Goal: Information Seeking & Learning: Learn about a topic

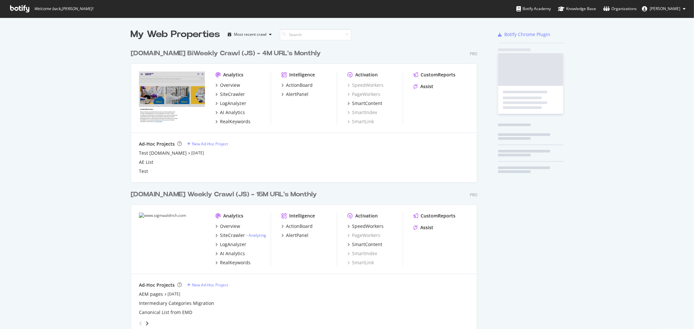
scroll to position [324, 683]
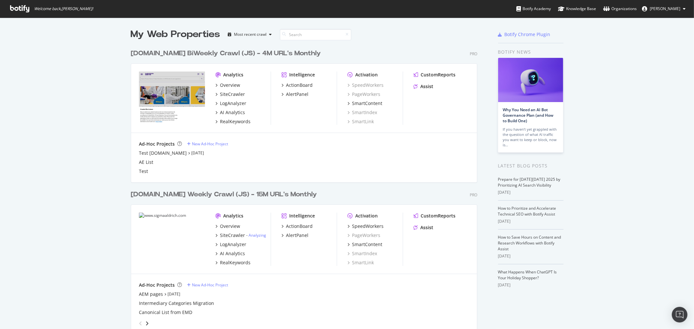
click at [24, 11] on icon at bounding box center [19, 8] width 19 height 7
click at [230, 196] on div "[DOMAIN_NAME] Weekly Crawl (JS) - 15M URL's Monthly" at bounding box center [224, 194] width 186 height 9
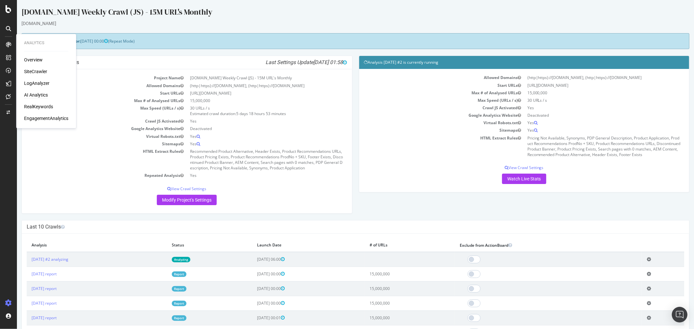
click at [40, 95] on div "AI Analytics" at bounding box center [36, 95] width 24 height 7
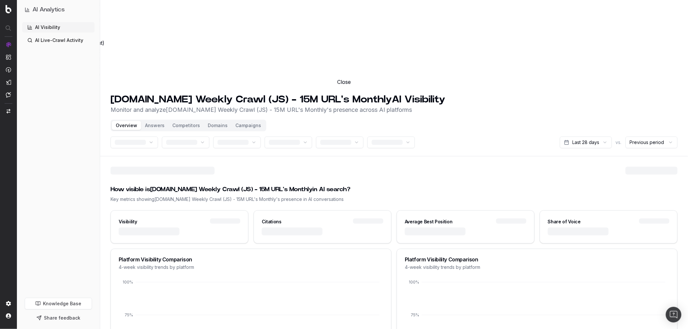
click at [675, 78] on button "Close" at bounding box center [344, 82] width 688 height 8
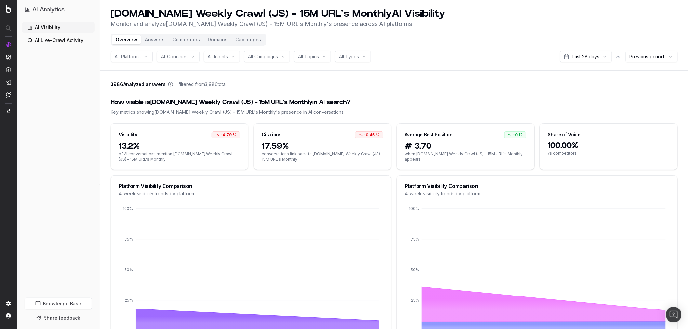
click at [152, 39] on button "Answers" at bounding box center [154, 39] width 27 height 9
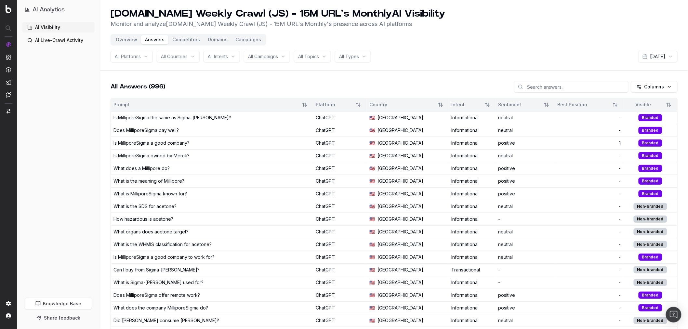
click at [187, 41] on button "Competitors" at bounding box center [186, 39] width 35 height 9
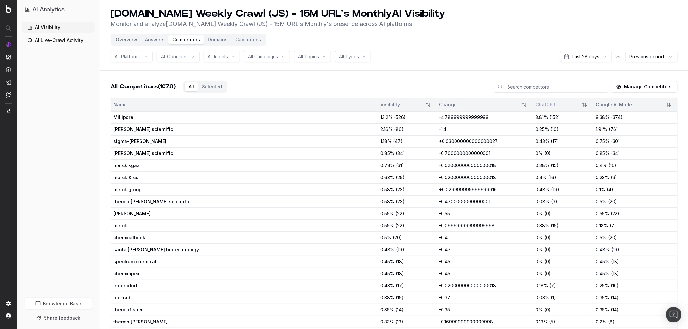
click at [653, 85] on button "Manage Competitors" at bounding box center [644, 87] width 67 height 12
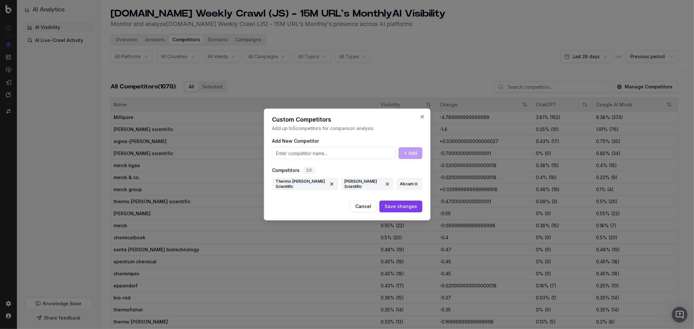
click at [414, 184] on button at bounding box center [416, 184] width 5 height 12
click at [403, 205] on button "Save changes" at bounding box center [400, 207] width 43 height 12
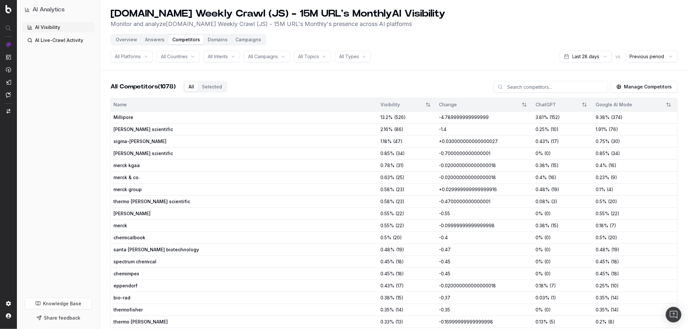
click at [220, 43] on button "Domains" at bounding box center [218, 39] width 28 height 9
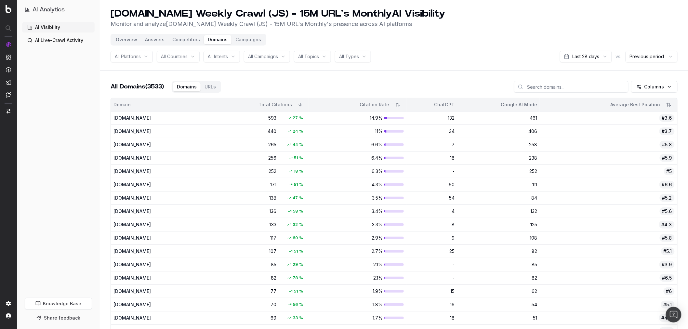
click at [247, 41] on button "Campaigns" at bounding box center [249, 39] width 34 height 9
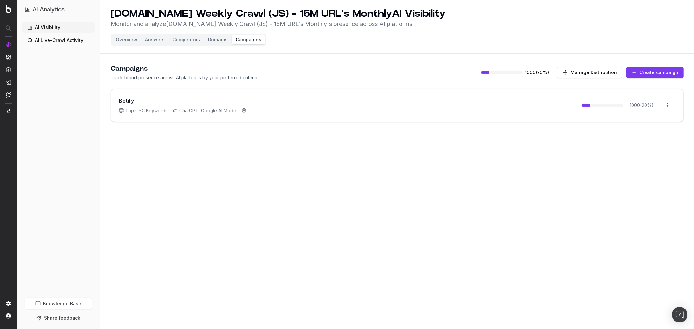
click at [129, 39] on button "Overview" at bounding box center [126, 39] width 29 height 9
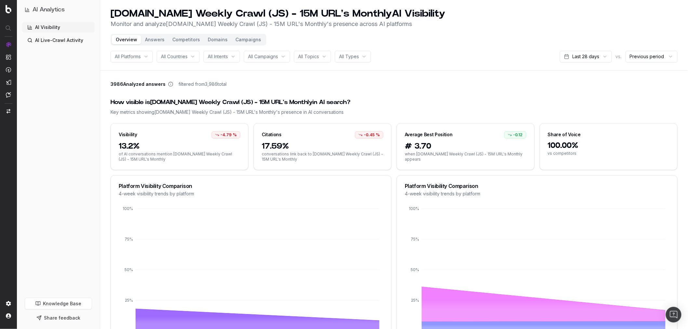
click at [144, 57] on div "All Platforms" at bounding box center [132, 57] width 42 height 12
click at [190, 57] on div "All Countries" at bounding box center [178, 57] width 43 height 12
click at [237, 57] on div "All Intents" at bounding box center [222, 57] width 36 height 12
click at [277, 56] on span "All Campaigns" at bounding box center [263, 56] width 30 height 7
click at [319, 57] on span "All Topics" at bounding box center [308, 56] width 21 height 7
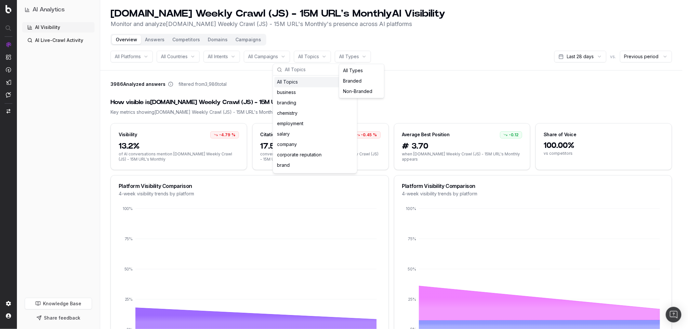
click at [358, 57] on html "AI Analytics AI Visibility AI Live-Crawl Activity Knowledge Base Share feedback…" at bounding box center [344, 164] width 688 height 329
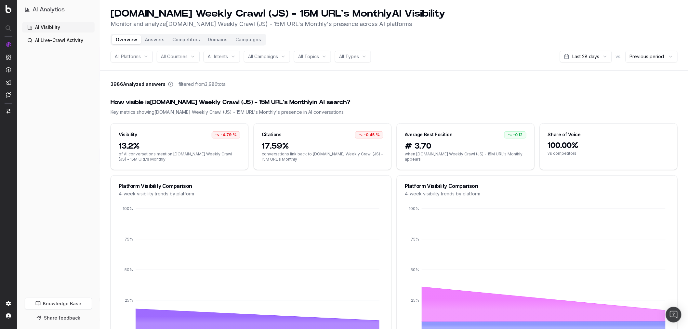
click at [409, 85] on html "AI Analytics AI Visibility AI Live-Crawl Activity Knowledge Base Share feedback…" at bounding box center [344, 164] width 688 height 329
click at [72, 42] on link "AI Live-Crawl Activity" at bounding box center [58, 40] width 73 height 10
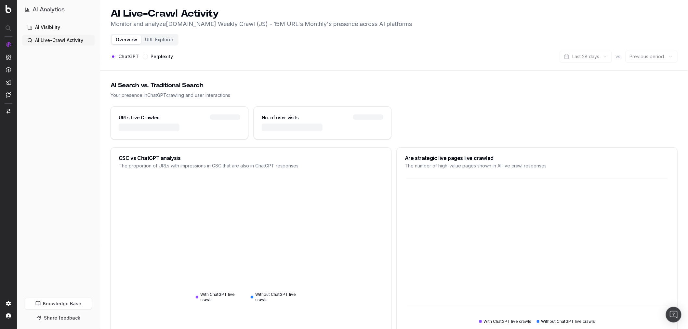
click at [63, 28] on link "AI Visibility" at bounding box center [58, 27] width 73 height 10
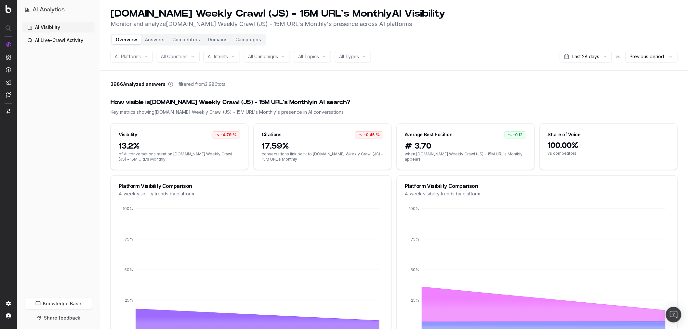
click at [154, 41] on button "Answers" at bounding box center [154, 39] width 27 height 9
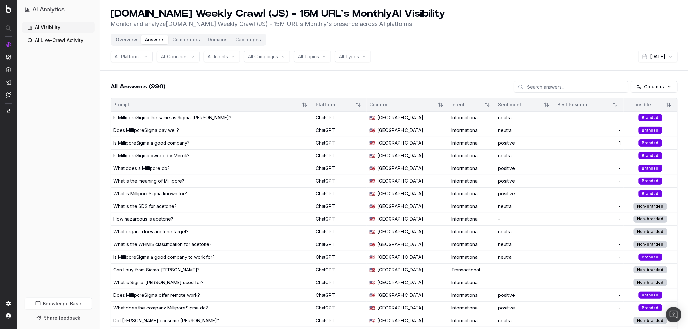
click at [189, 40] on button "Competitors" at bounding box center [186, 39] width 35 height 9
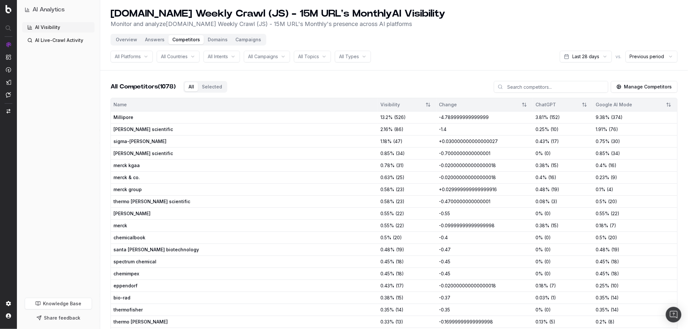
click at [219, 41] on button "Domains" at bounding box center [218, 39] width 28 height 9
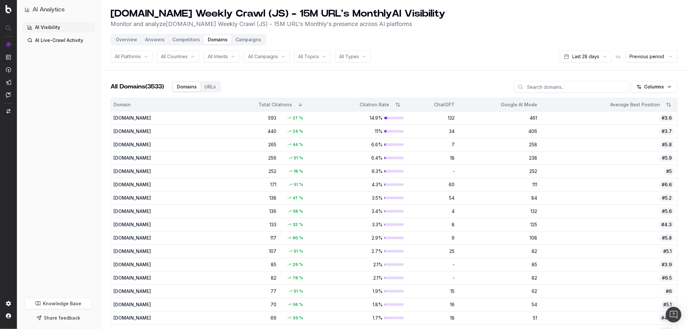
click at [246, 39] on button "Campaigns" at bounding box center [249, 39] width 34 height 9
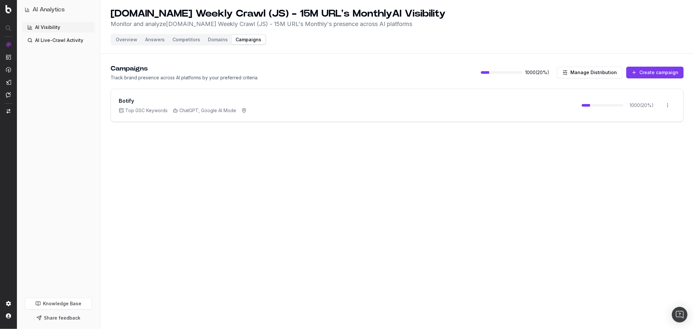
click at [588, 74] on button "Manage Distribution" at bounding box center [589, 73] width 65 height 12
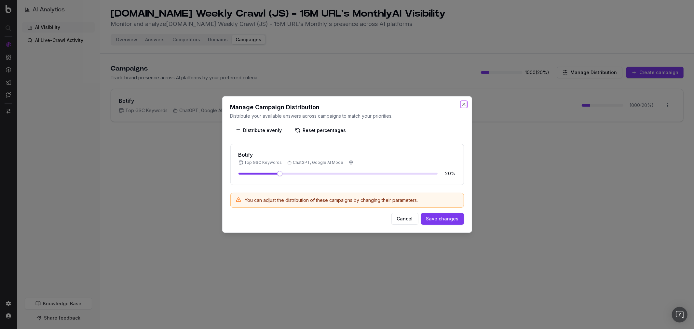
click at [462, 106] on button "Close" at bounding box center [463, 104] width 5 height 5
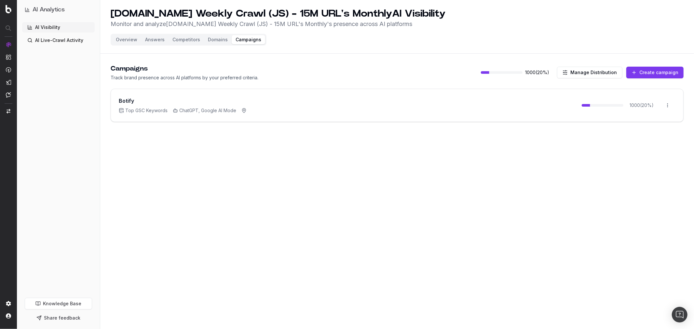
click at [126, 43] on button "Overview" at bounding box center [126, 39] width 29 height 9
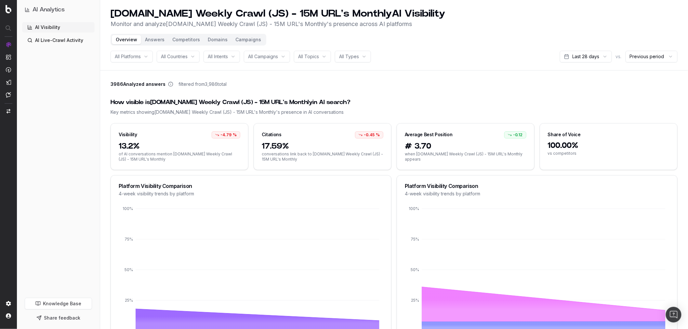
click at [63, 41] on link "AI Live-Crawl Activity" at bounding box center [58, 40] width 73 height 10
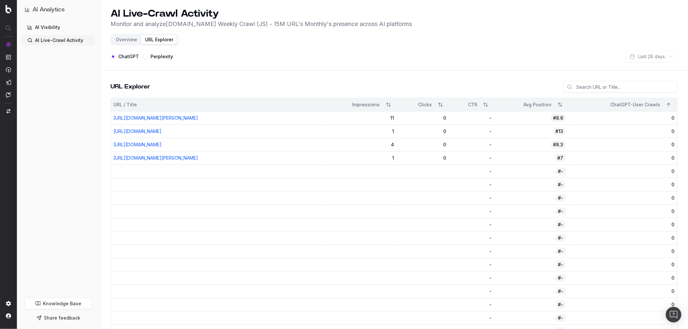
click at [670, 106] on button "Sort" at bounding box center [669, 105] width 12 height 12
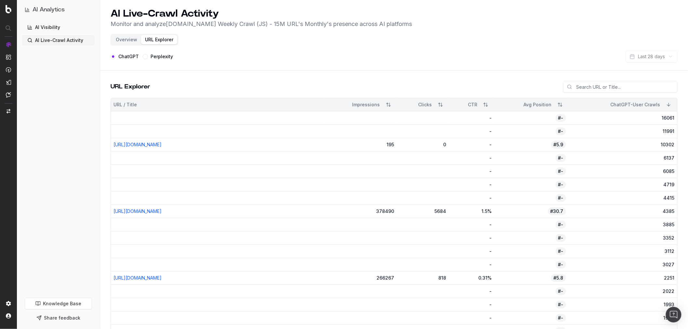
click at [64, 301] on link "Knowledge Base" at bounding box center [58, 304] width 67 height 12
click at [55, 31] on link "AI Visibility" at bounding box center [58, 27] width 73 height 10
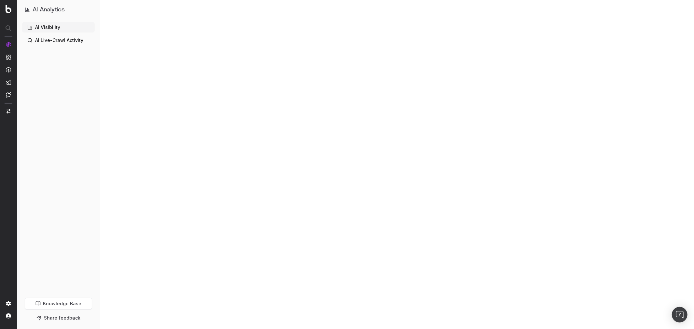
click at [43, 24] on link "AI Visibility" at bounding box center [58, 27] width 73 height 10
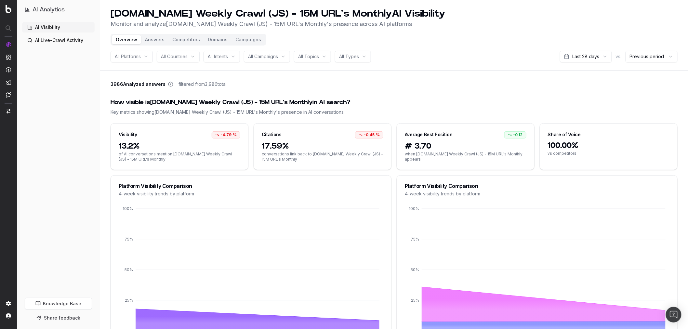
click at [157, 40] on button "Answers" at bounding box center [154, 39] width 27 height 9
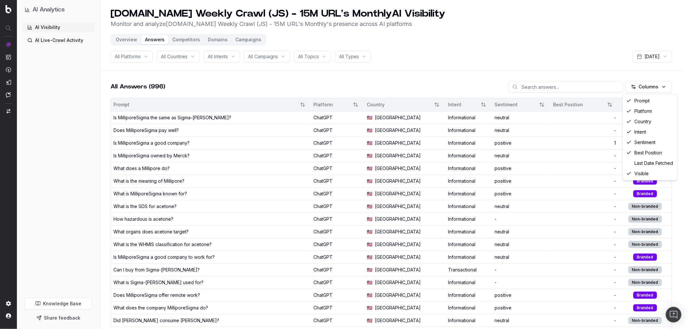
click at [672, 87] on html "AI Analytics AI Visibility AI Live-Crawl Activity Knowledge Base Share feedback…" at bounding box center [344, 164] width 688 height 329
click at [653, 165] on div "Last Date Fetched" at bounding box center [650, 163] width 52 height 10
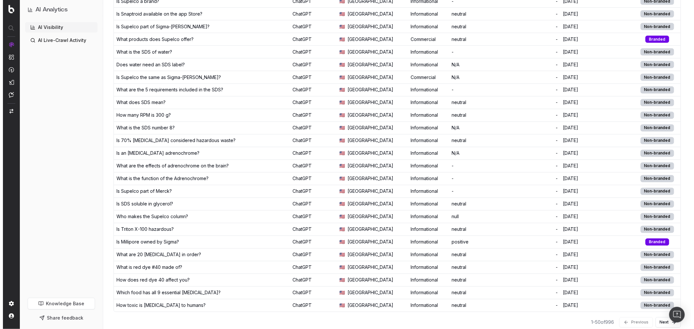
scroll to position [453, 0]
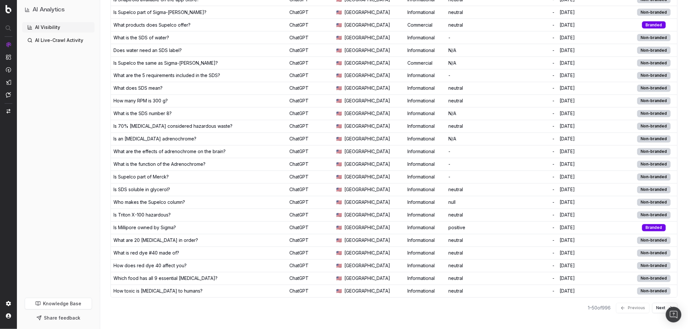
click at [220, 152] on div "What are the effects of adrenochrome on the brain?" at bounding box center [170, 152] width 112 height 7
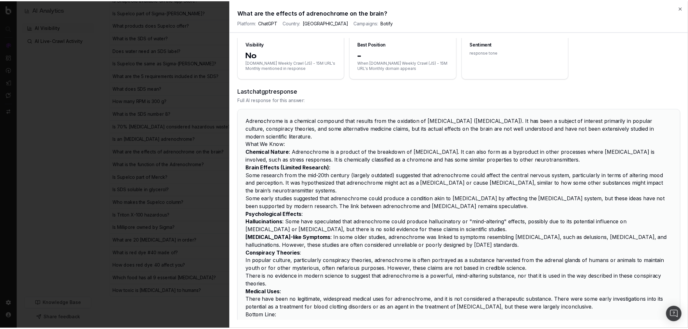
scroll to position [0, 0]
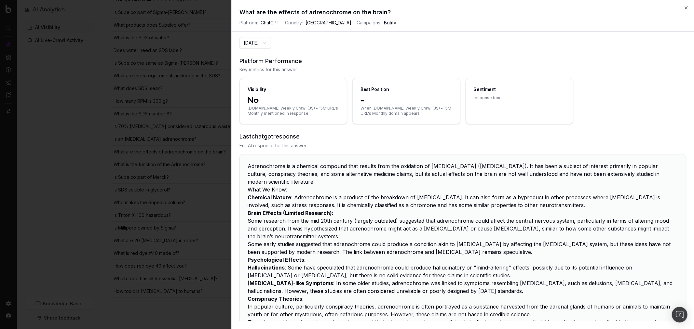
click at [686, 8] on icon "button" at bounding box center [686, 8] width 3 height 3
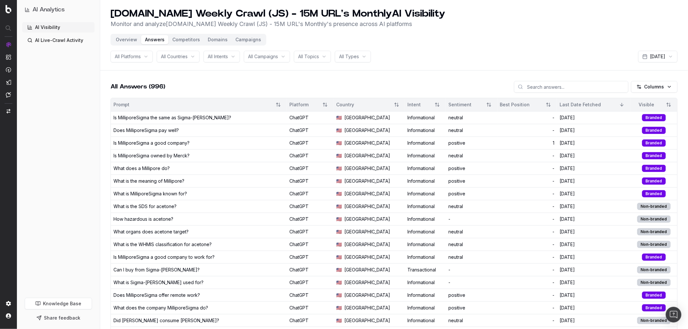
click at [186, 39] on button "Competitors" at bounding box center [186, 39] width 35 height 9
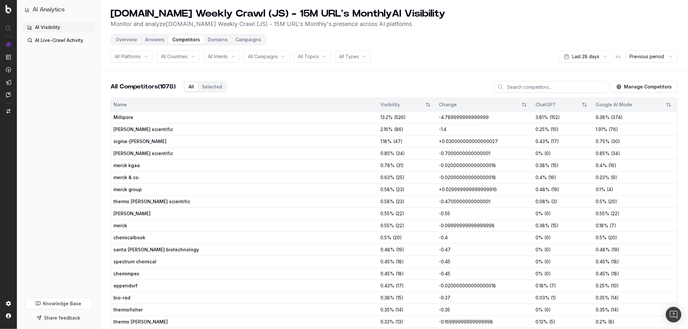
click at [129, 118] on span "Millipore" at bounding box center [179, 117] width 130 height 7
click at [381, 117] on div "13.2 % ( 526 )" at bounding box center [408, 117] width 54 height 7
click at [445, 118] on td "-4.789999999999999" at bounding box center [485, 117] width 96 height 12
click at [381, 202] on span "0.58 %" at bounding box center [388, 201] width 14 height 7
click at [440, 202] on span "-0.4700000000000001" at bounding box center [465, 202] width 51 height 6
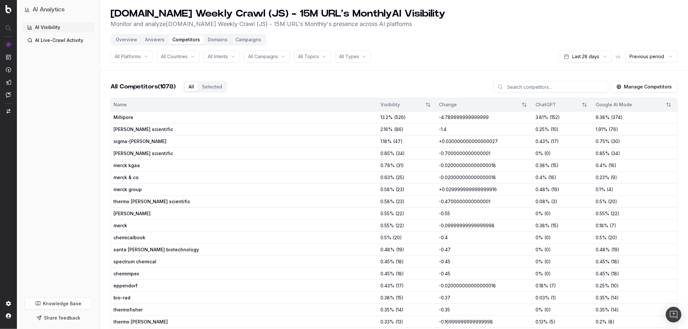
click at [593, 204] on td "0.5 % ( 20 )" at bounding box center [635, 202] width 84 height 12
click at [217, 40] on button "Domains" at bounding box center [218, 39] width 28 height 9
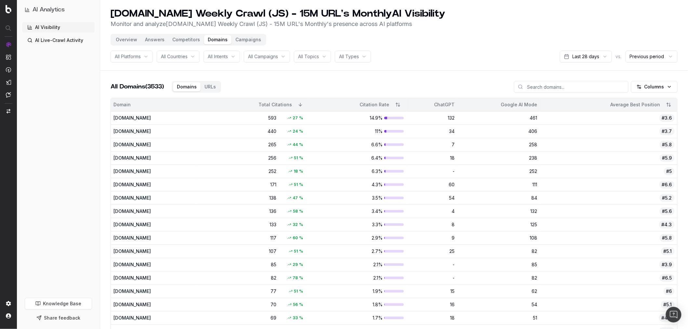
click at [245, 38] on button "Campaigns" at bounding box center [249, 39] width 34 height 9
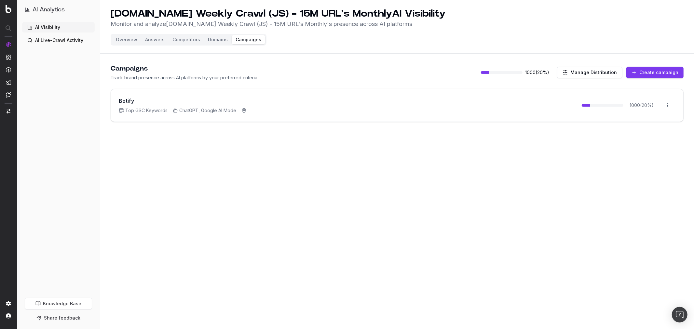
click at [243, 111] on icon at bounding box center [243, 110] width 5 height 5
click at [175, 112] on rect at bounding box center [176, 111] width 4 height 3
click at [132, 110] on span "Top GSC Keywords" at bounding box center [143, 110] width 49 height 7
click at [50, 12] on h1 "AI Analytics" at bounding box center [49, 9] width 32 height 9
click at [49, 8] on h1 "AI Analytics" at bounding box center [49, 9] width 32 height 9
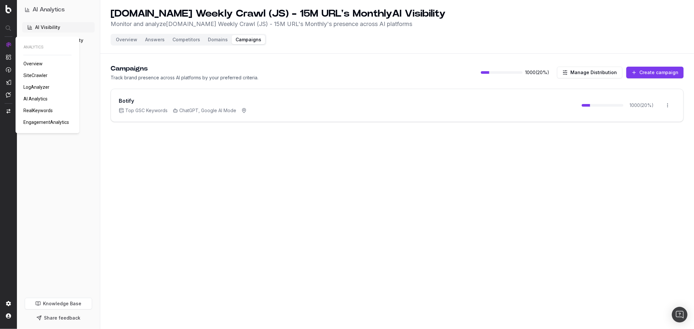
click at [38, 65] on span "Overview" at bounding box center [32, 63] width 19 height 5
